Goal: Task Accomplishment & Management: Manage account settings

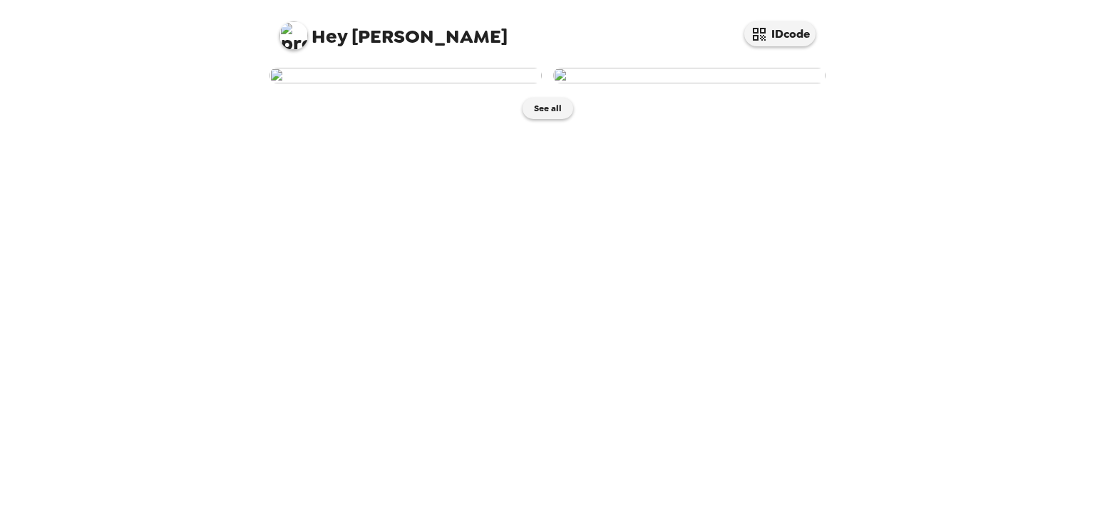
click at [651, 83] on img at bounding box center [689, 76] width 272 height 16
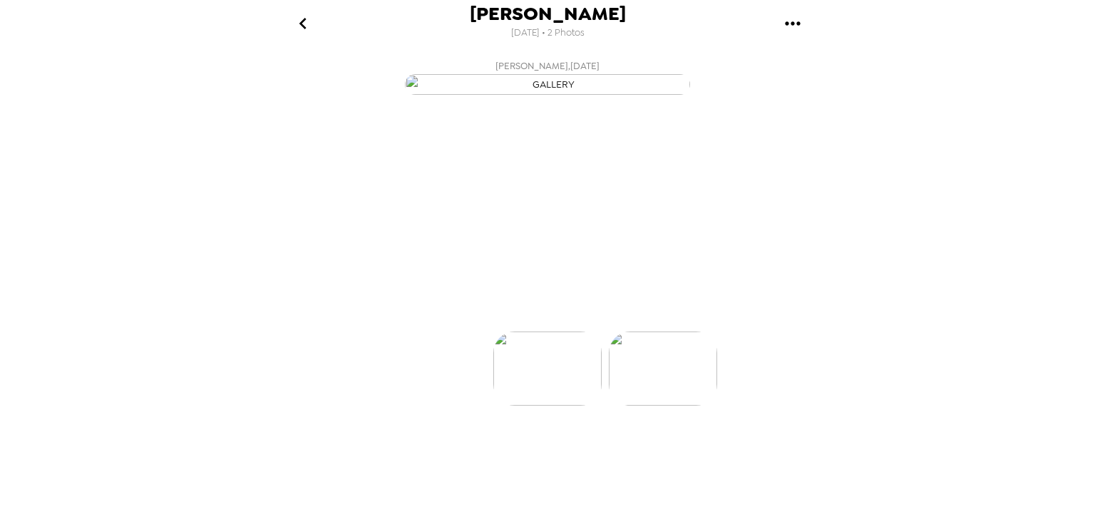
scroll to position [0, 114]
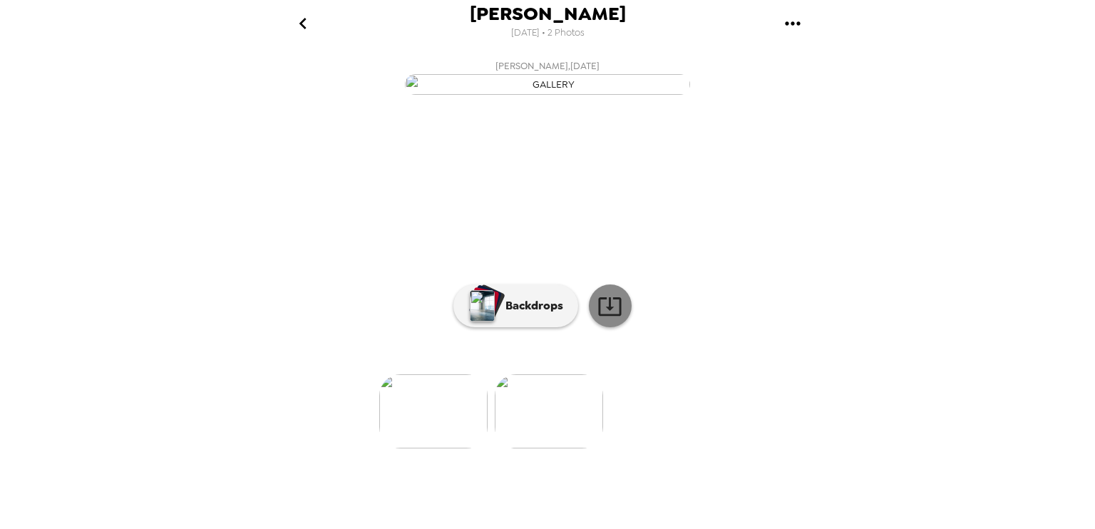
click at [601, 319] on icon at bounding box center [609, 306] width 25 height 25
click at [358, 92] on button "[PERSON_NAME] , [DATE]" at bounding box center [547, 76] width 570 height 46
click at [614, 316] on icon at bounding box center [609, 306] width 23 height 19
click at [649, 95] on img "button" at bounding box center [547, 84] width 285 height 21
